Goal: Task Accomplishment & Management: Manage account settings

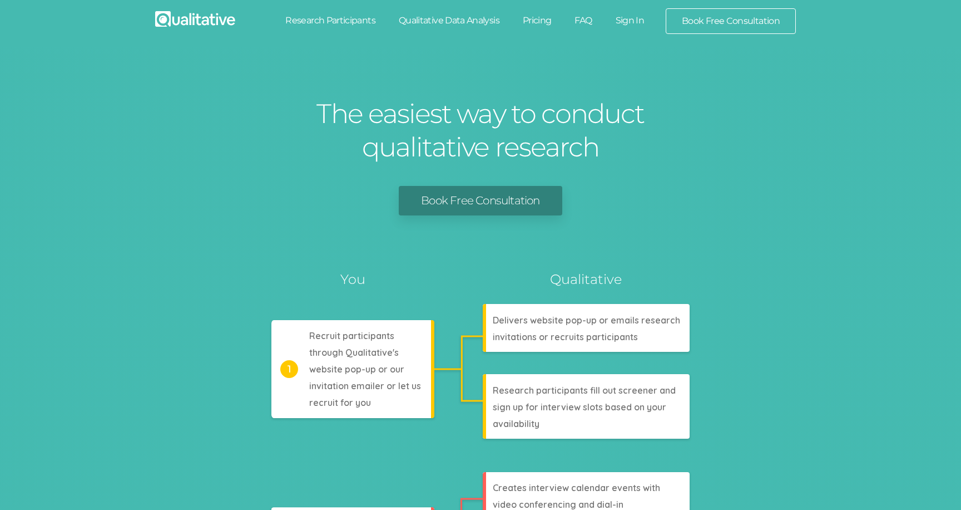
click at [622, 18] on link "Sign In" at bounding box center [630, 20] width 52 height 24
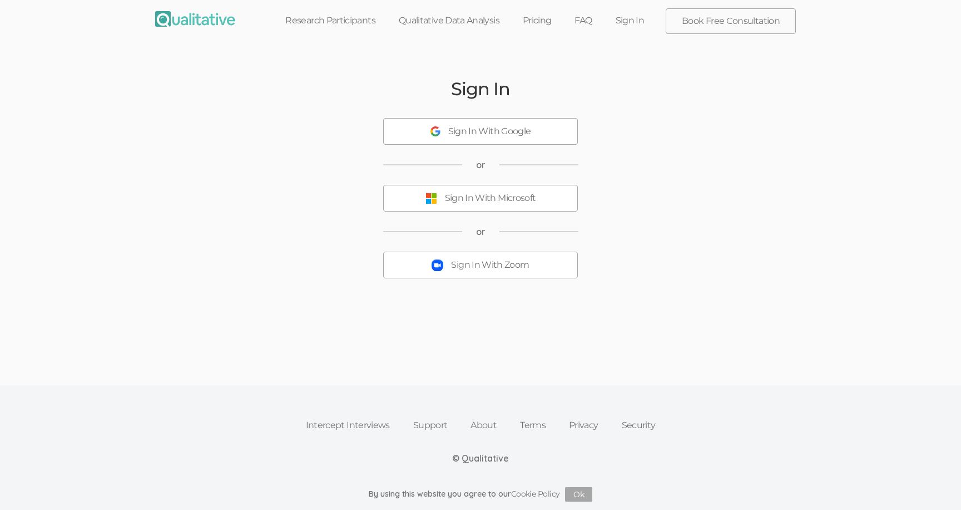
click at [454, 263] on div "Sign In With Zoom" at bounding box center [490, 265] width 78 height 13
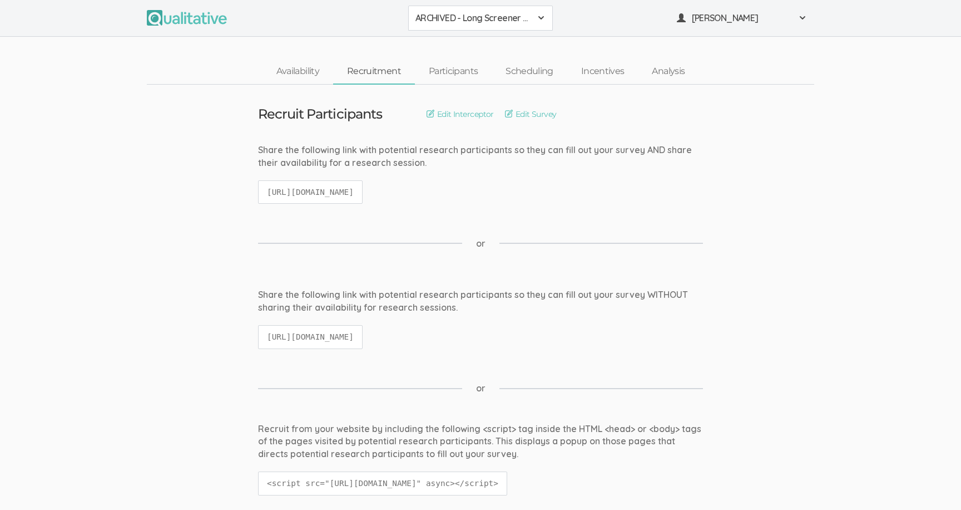
click at [448, 24] on span "ARCHIVED - Long Screener - PXQG 1pm Hua (Individual)" at bounding box center [474, 18] width 116 height 13
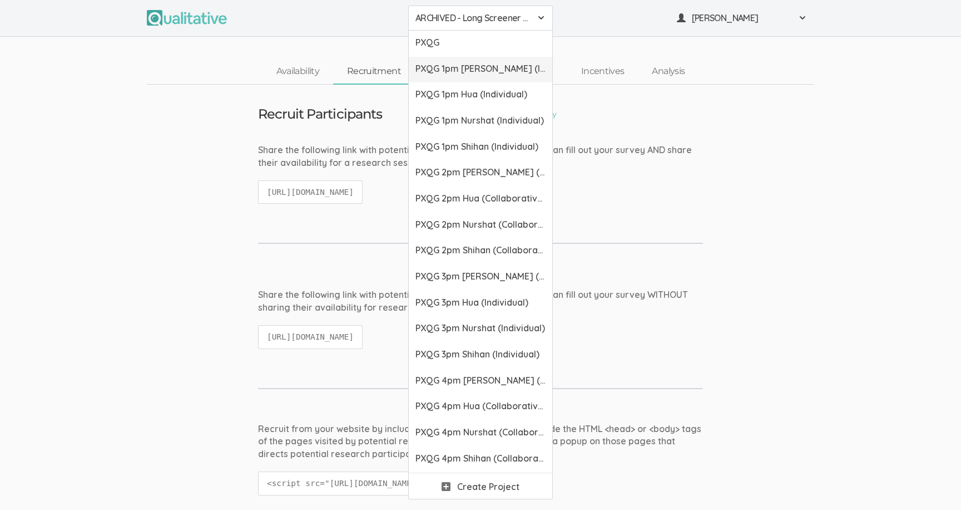
click at [451, 64] on span "PXQG 1pm [PERSON_NAME] (Individual)" at bounding box center [481, 68] width 130 height 13
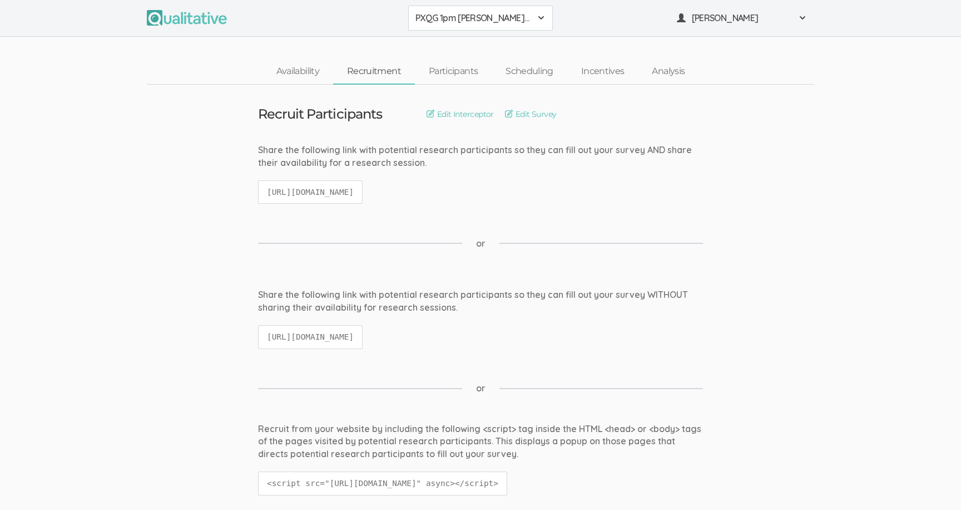
click at [447, 19] on span "PXQG 1pm [PERSON_NAME] (Individual)" at bounding box center [474, 18] width 116 height 13
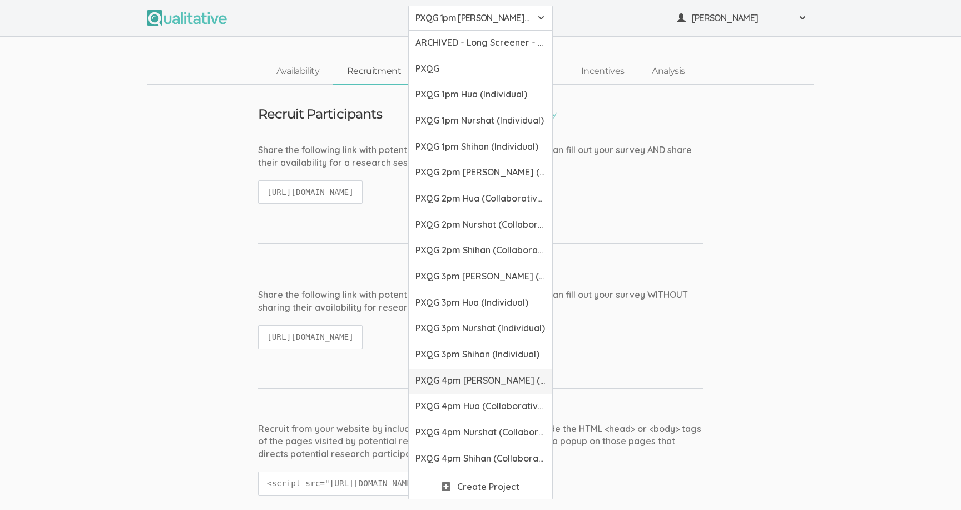
click at [453, 376] on span "PXQG 4pm [PERSON_NAME] (Collaborative)" at bounding box center [481, 380] width 130 height 13
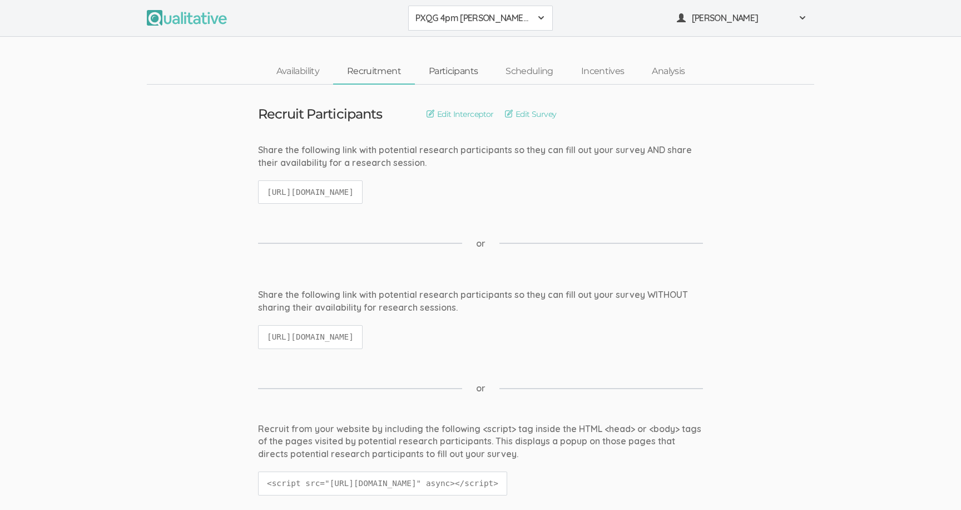
click at [445, 76] on link "Participants" at bounding box center [453, 72] width 77 height 24
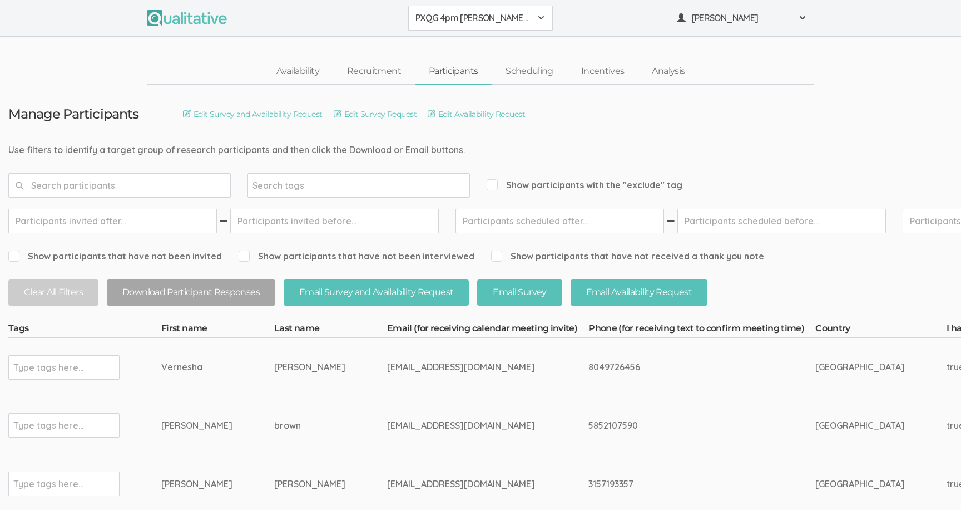
click at [468, 28] on button "PXQG 4pm [PERSON_NAME] (Collaborative)" at bounding box center [480, 18] width 145 height 25
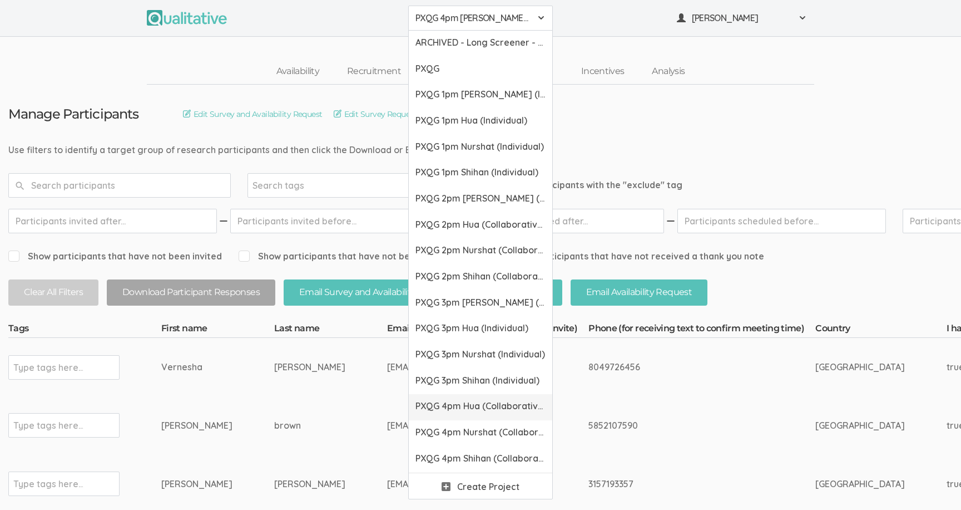
click at [460, 395] on link "PXQG 4pm Hua (Collaborative)" at bounding box center [481, 407] width 144 height 26
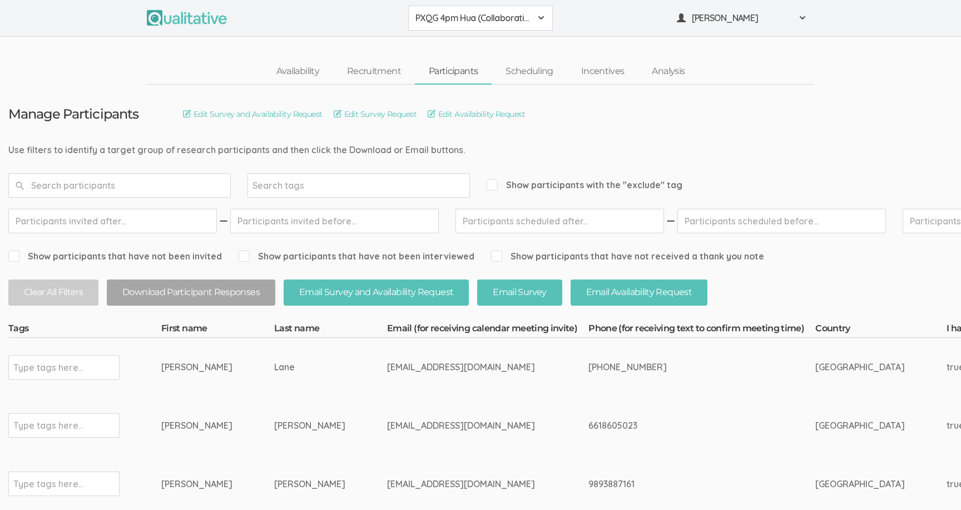
click at [468, 18] on span "PXQG 4pm Hua (Collaborative)" at bounding box center [474, 18] width 116 height 13
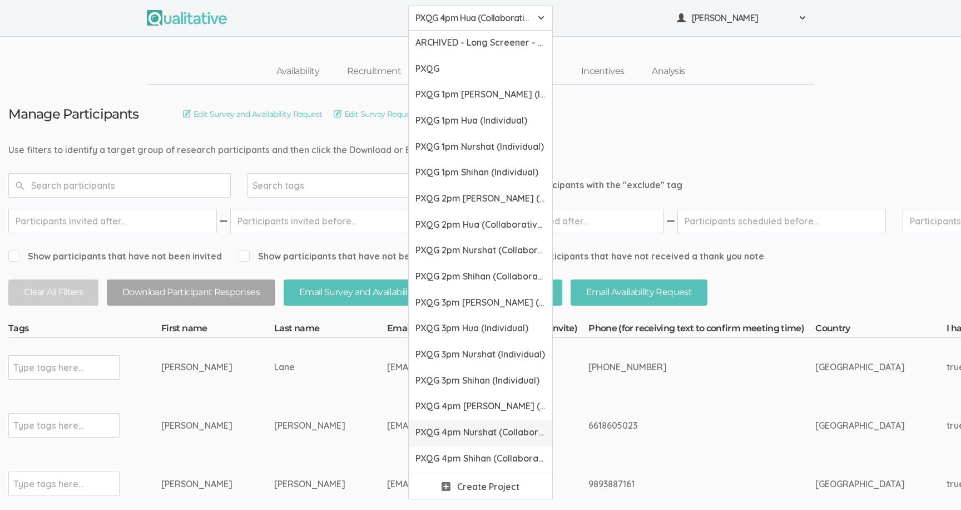
click at [450, 427] on span "PXQG 4pm Nurshat (Collaborative)" at bounding box center [481, 432] width 130 height 13
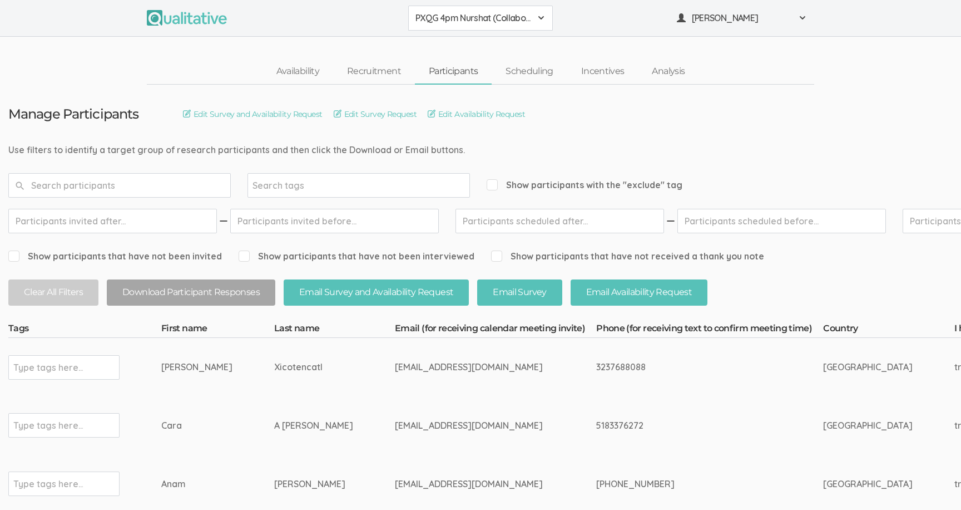
click at [447, 21] on span "PXQG 4pm Nurshat (Collaborative)" at bounding box center [474, 18] width 116 height 13
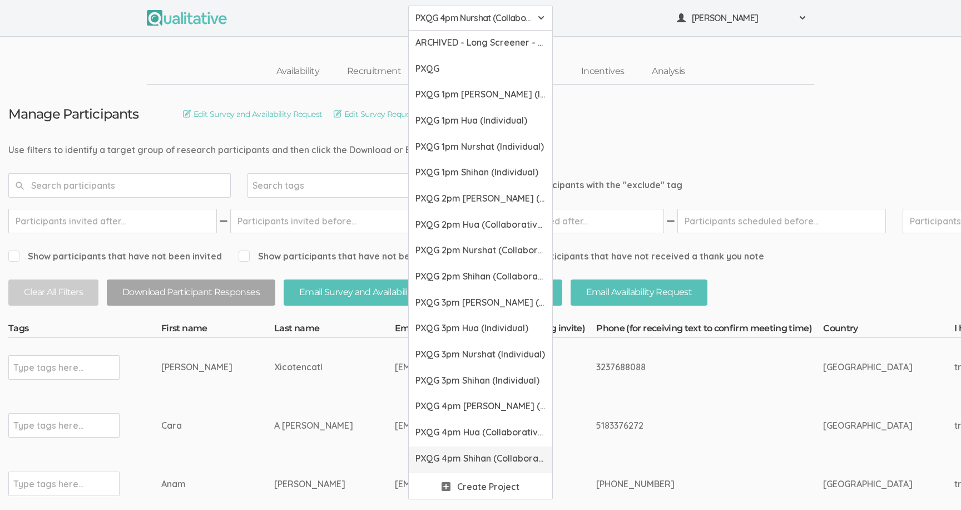
click at [454, 452] on span "PXQG 4pm Shihan (Collaborative)" at bounding box center [481, 458] width 130 height 13
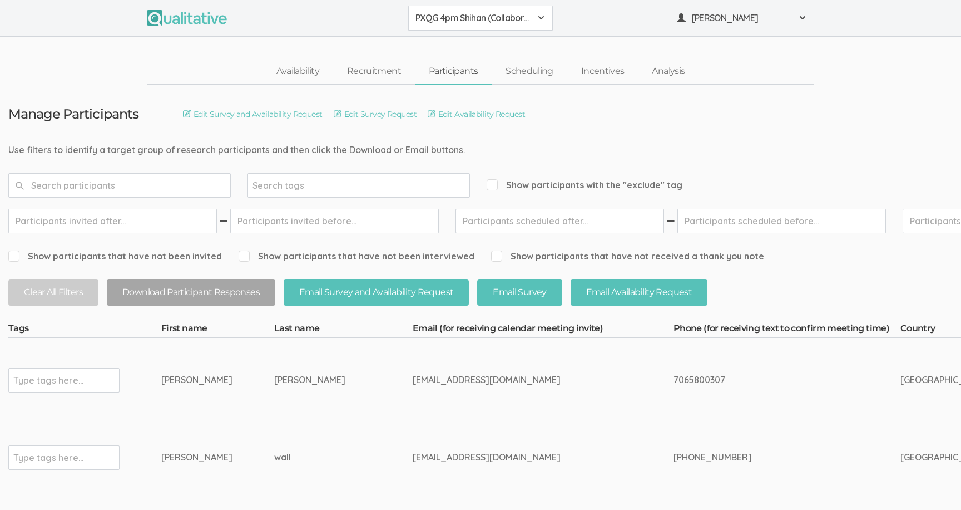
click at [195, 179] on input "text" at bounding box center [119, 185] width 223 height 24
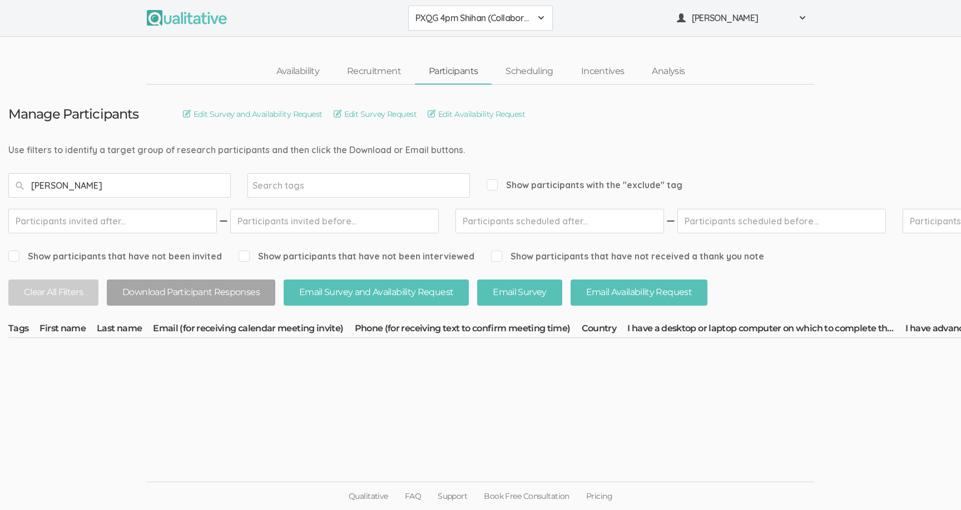
type input "[PERSON_NAME]"
click at [444, 27] on button "PXQG 4pm Shihan (Collaborative)" at bounding box center [480, 18] width 145 height 25
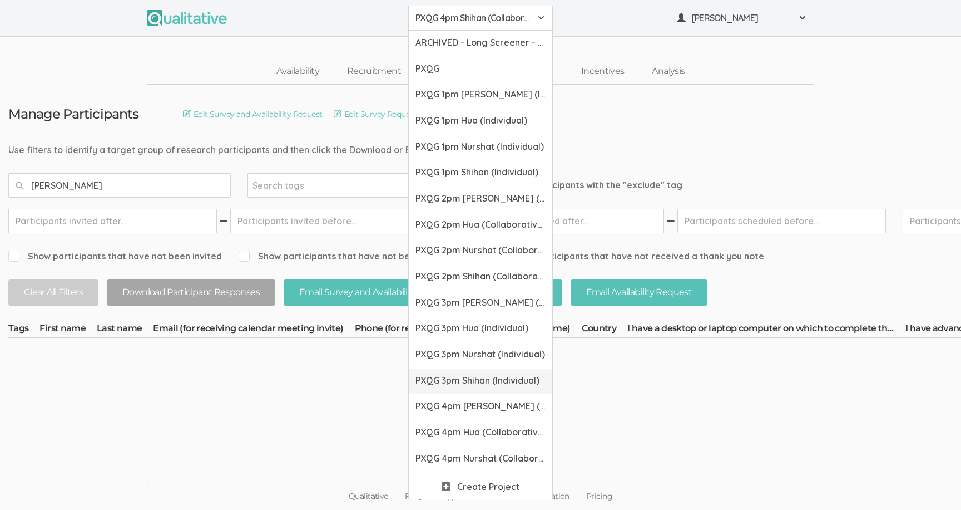
click at [453, 383] on span "PXQG 3pm Shihan (Individual)" at bounding box center [481, 380] width 130 height 13
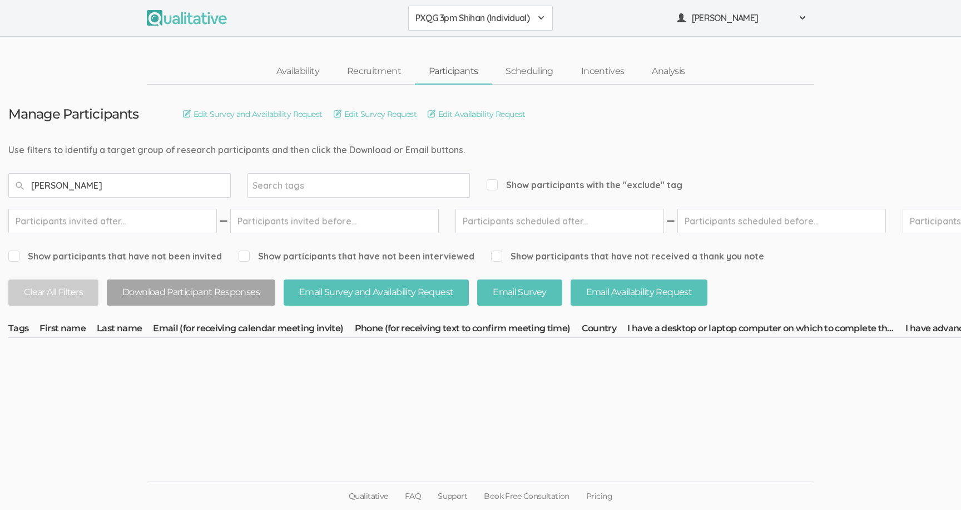
click at [132, 179] on input "[PERSON_NAME]" at bounding box center [119, 185] width 223 height 24
click at [443, 19] on span "PXQG 3pm Shihan (Individual)" at bounding box center [474, 18] width 116 height 13
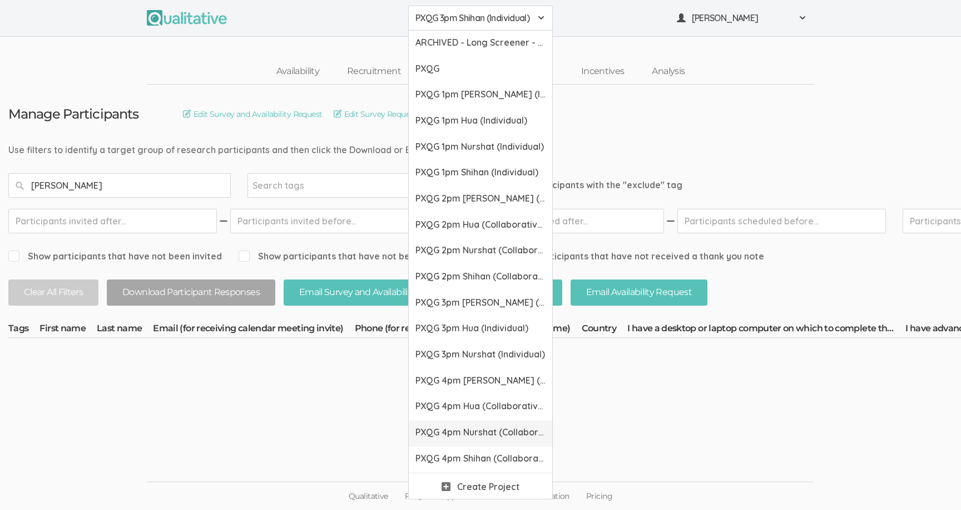
click at [454, 427] on span "PXQG 4pm Nurshat (Collaborative)" at bounding box center [481, 432] width 130 height 13
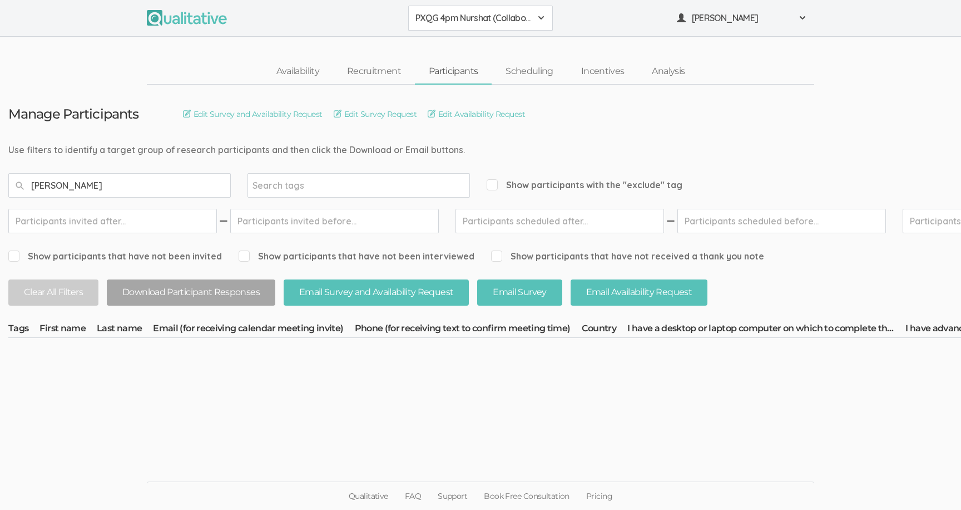
click at [455, 13] on span "PXQG 4pm Nurshat (Collaborative)" at bounding box center [474, 18] width 116 height 13
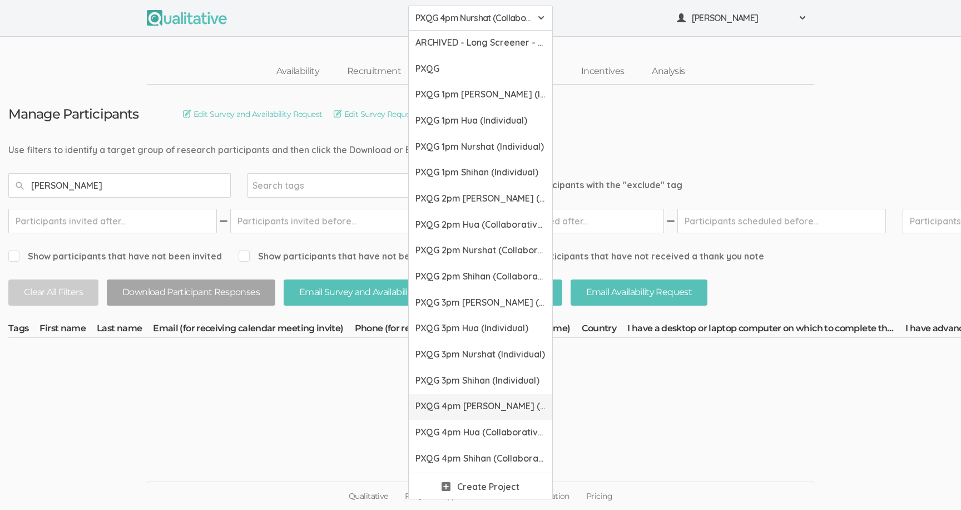
click at [451, 418] on link "PXQG 4pm [PERSON_NAME] (Collaborative)" at bounding box center [481, 407] width 144 height 26
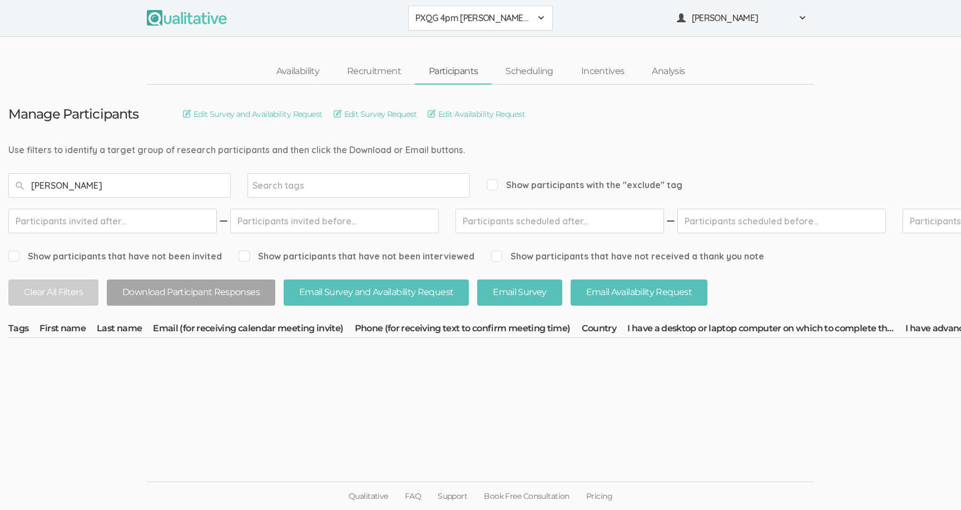
click at [439, 18] on span "PXQG 4pm [PERSON_NAME] (Collaborative)" at bounding box center [474, 18] width 116 height 13
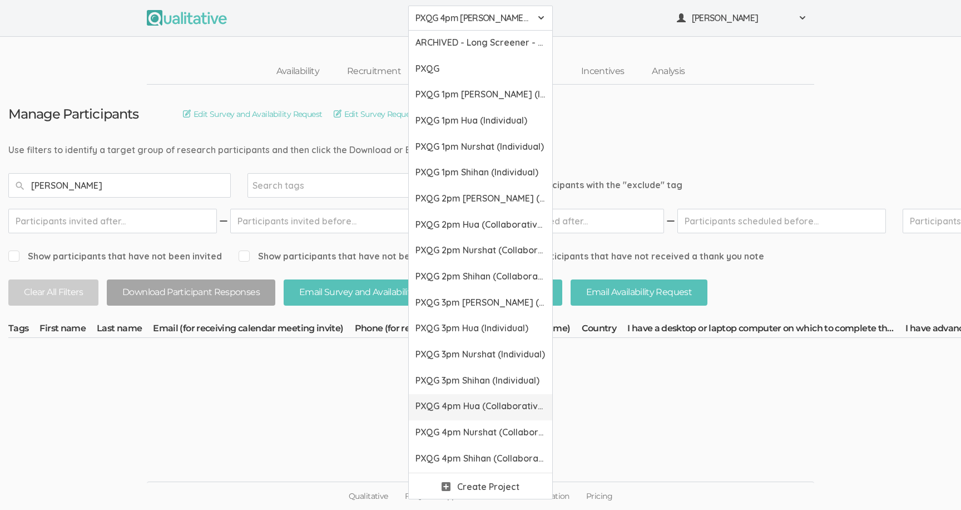
click at [449, 414] on link "PXQG 4pm Hua (Collaborative)" at bounding box center [481, 407] width 144 height 26
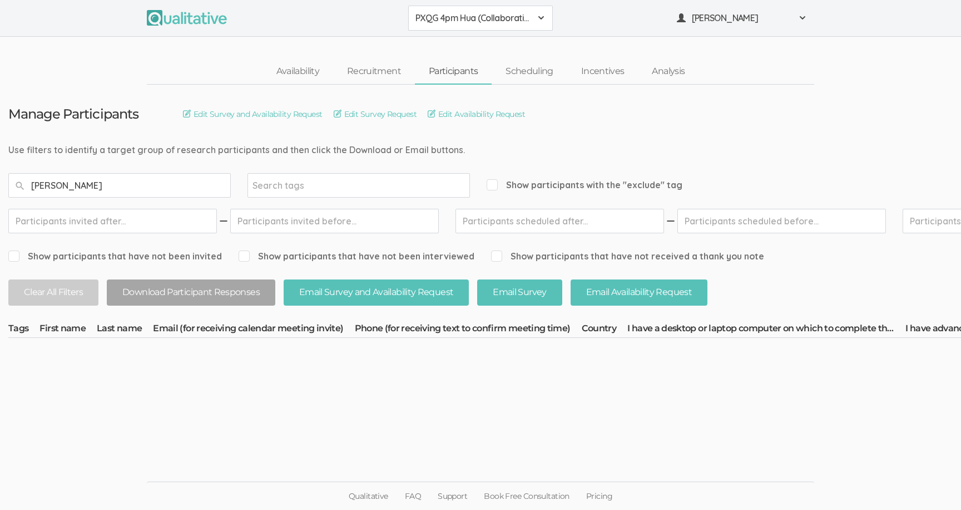
click at [441, 16] on span "PXQG 4pm Hua (Collaborative)" at bounding box center [474, 18] width 116 height 13
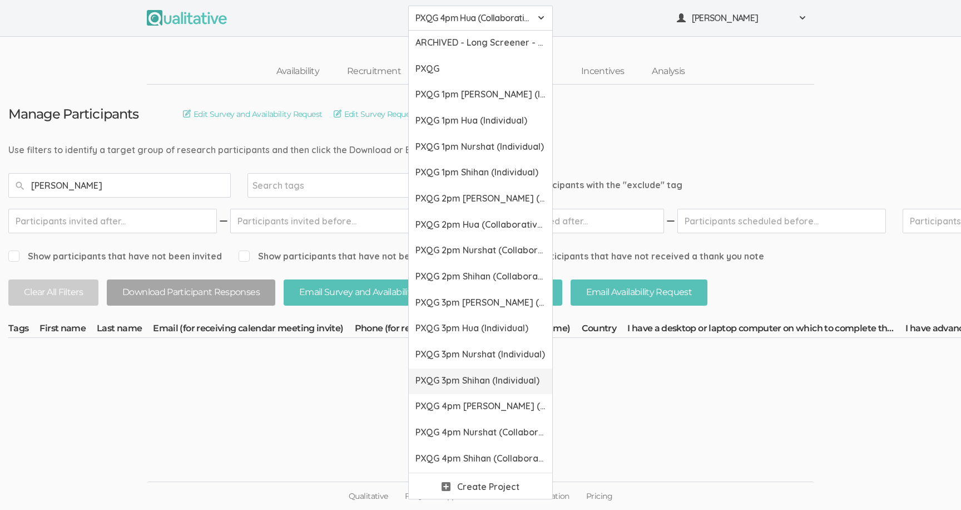
click at [451, 381] on span "PXQG 3pm Shihan (Individual)" at bounding box center [481, 380] width 130 height 13
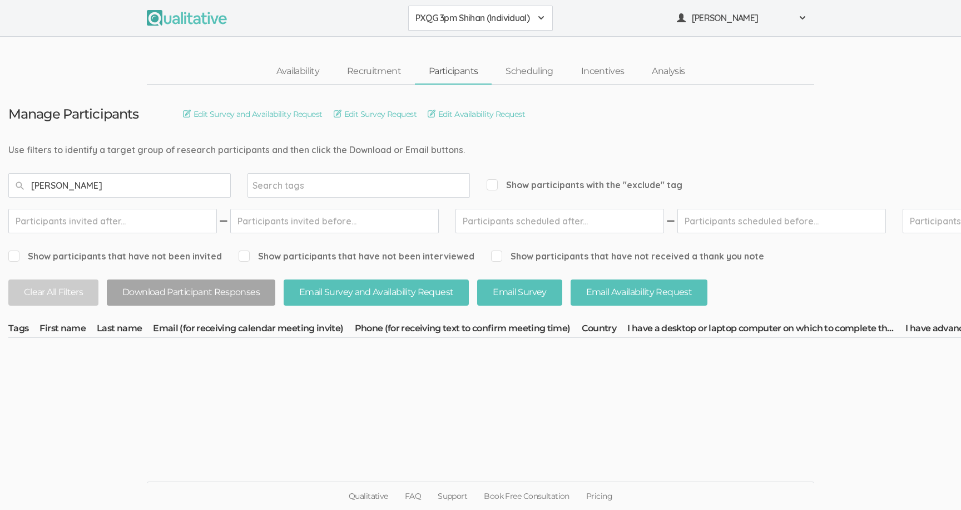
click at [451, 24] on button "PXQG 3pm Shihan (Individual)" at bounding box center [480, 18] width 145 height 25
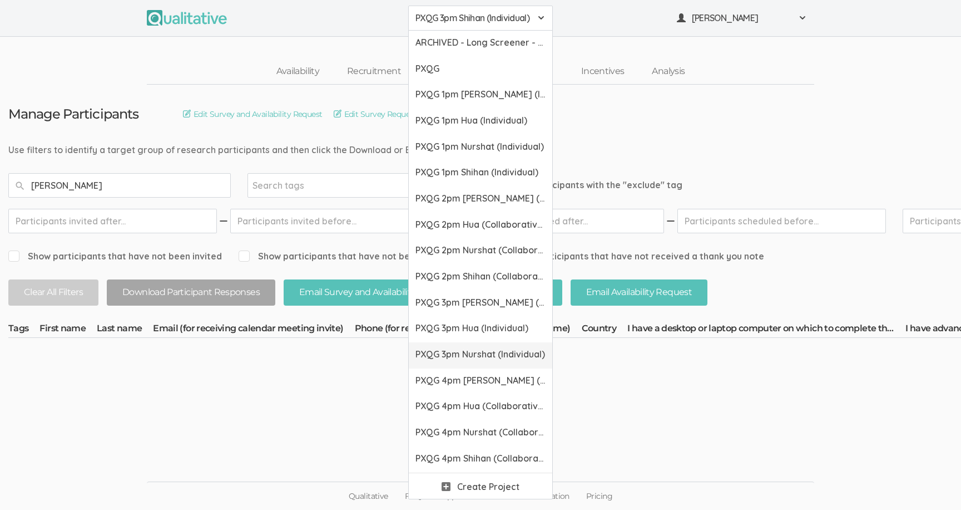
click at [454, 357] on span "PXQG 3pm Nurshat (Individual)" at bounding box center [481, 354] width 130 height 13
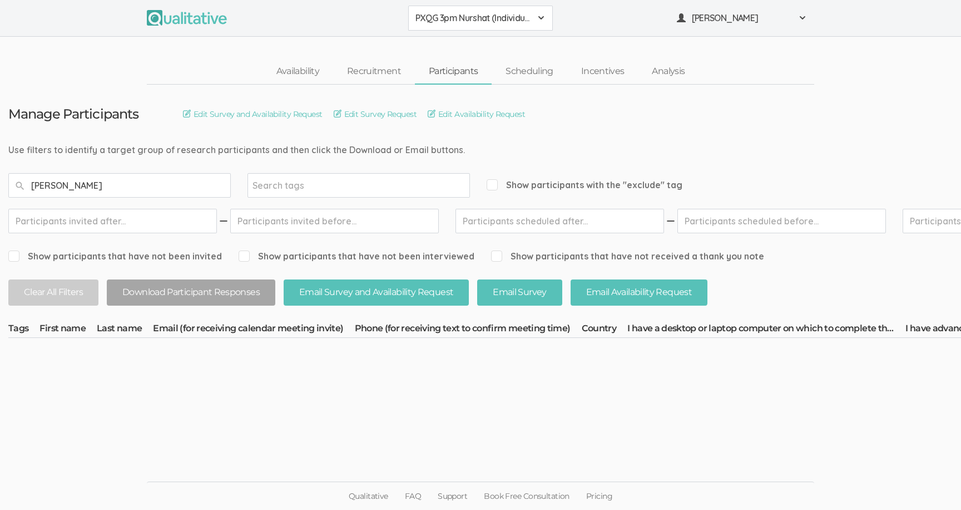
click at [442, 15] on span "PXQG 3pm Nurshat (Individual)" at bounding box center [474, 18] width 116 height 13
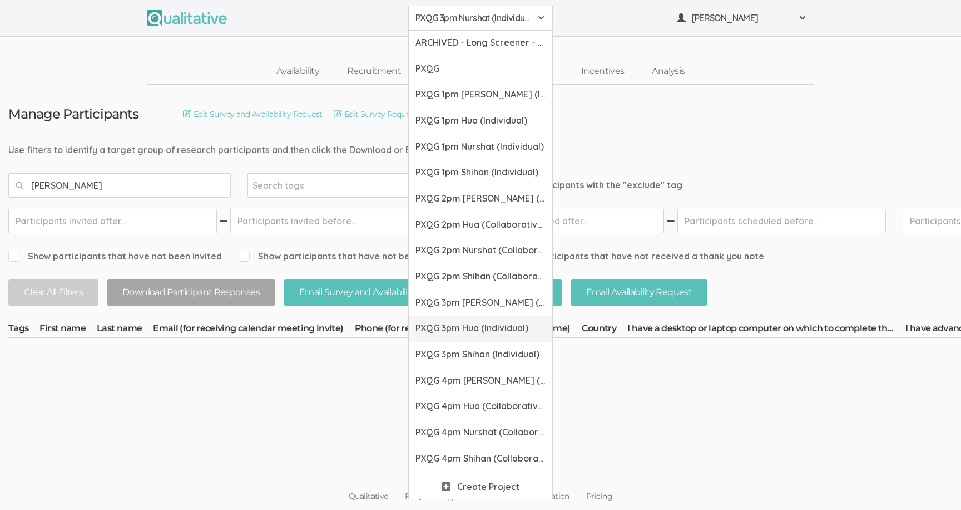
click at [448, 335] on link "PXQG 3pm Hua (Individual)" at bounding box center [481, 329] width 144 height 26
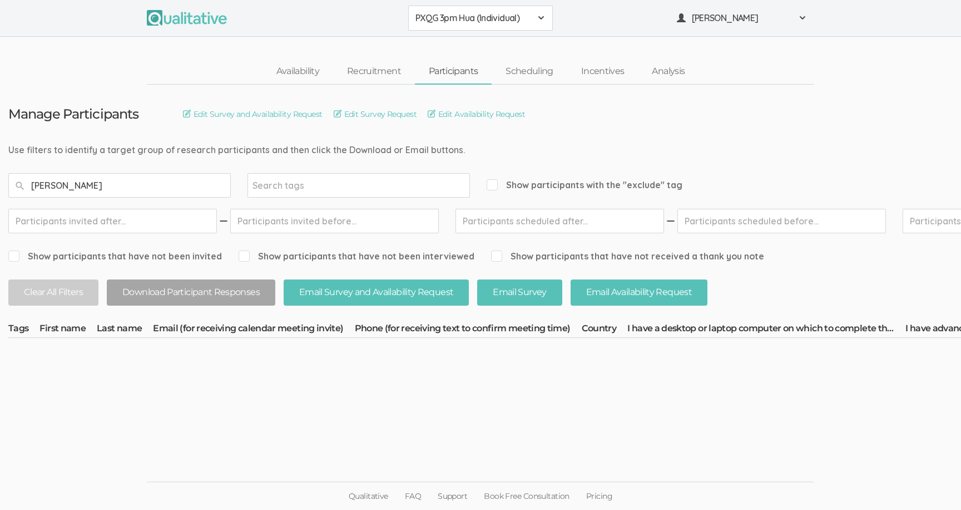
click at [451, 18] on span "PXQG 3pm Hua (Individual)" at bounding box center [474, 18] width 116 height 13
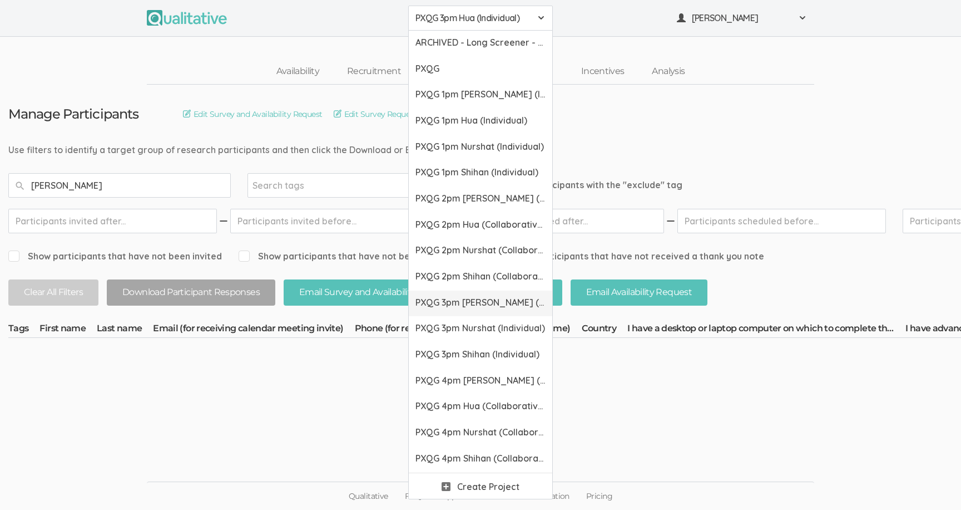
click at [447, 294] on link "PXQG 3pm [PERSON_NAME] (Individual)" at bounding box center [481, 303] width 144 height 26
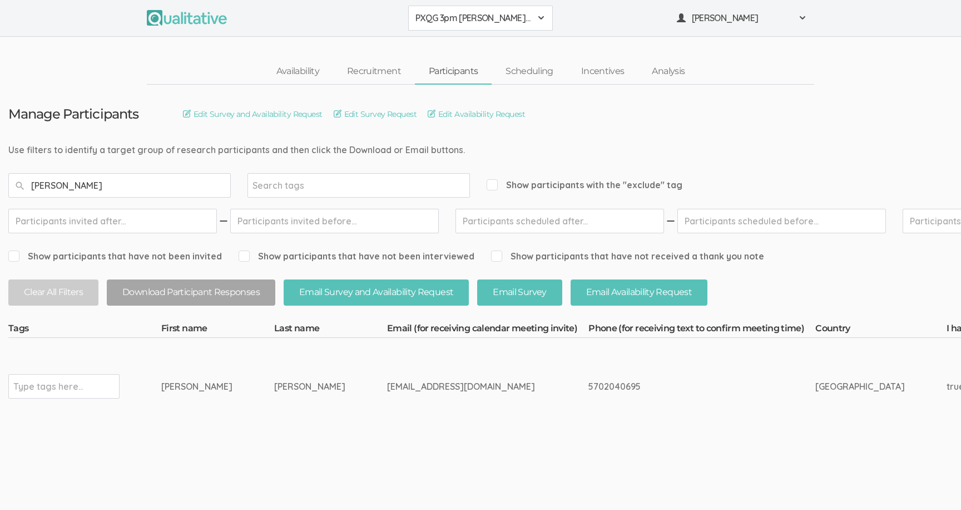
click at [436, 24] on span "PXQG 3pm [PERSON_NAME] (Individual)" at bounding box center [474, 18] width 116 height 13
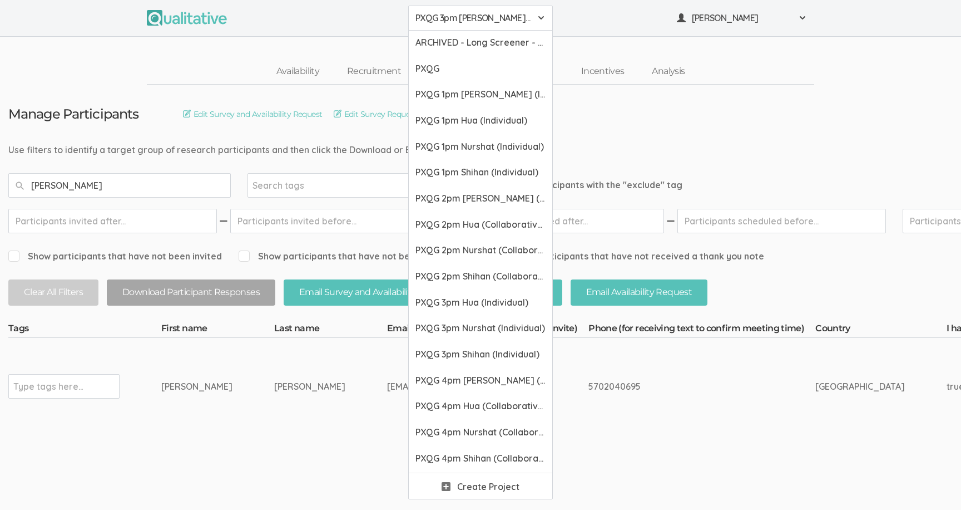
click at [439, 19] on span "PXQG 3pm [PERSON_NAME] (Individual)" at bounding box center [474, 18] width 116 height 13
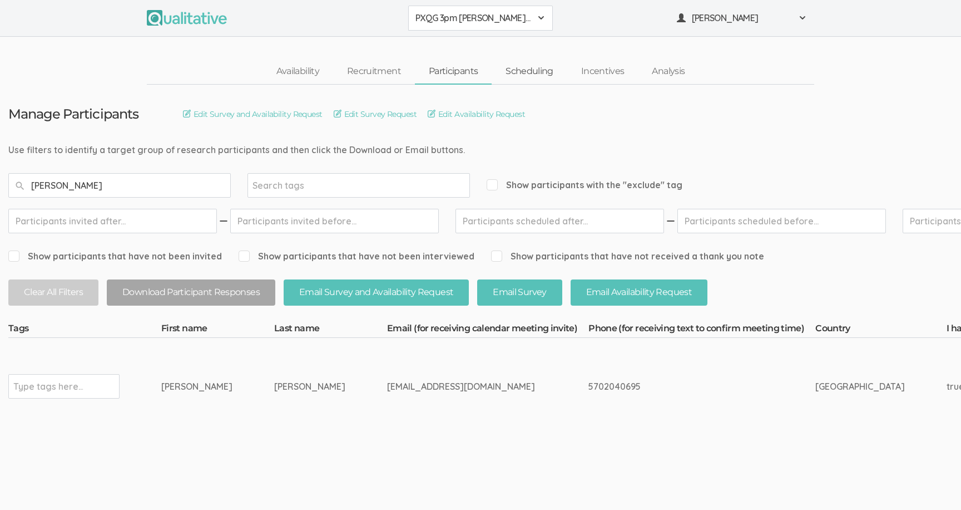
click at [517, 71] on link "Scheduling" at bounding box center [530, 72] width 76 height 24
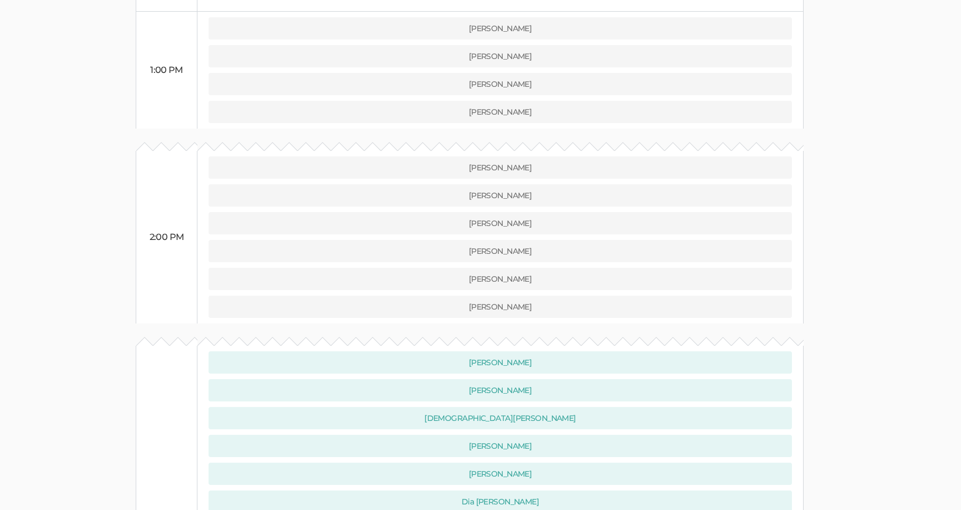
scroll to position [837, 0]
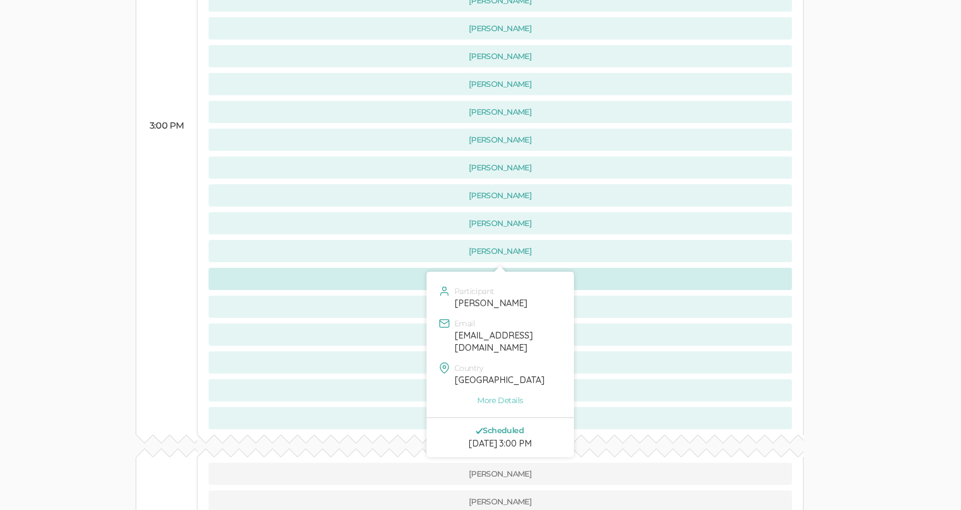
click at [763, 268] on button "[PERSON_NAME]" at bounding box center [501, 279] width 584 height 22
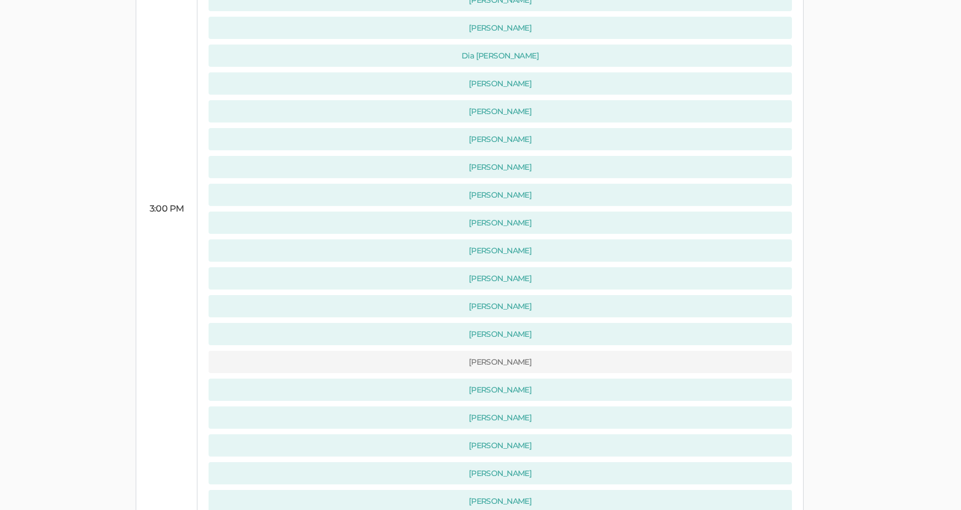
scroll to position [832, 0]
